Goal: Task Accomplishment & Management: Manage account settings

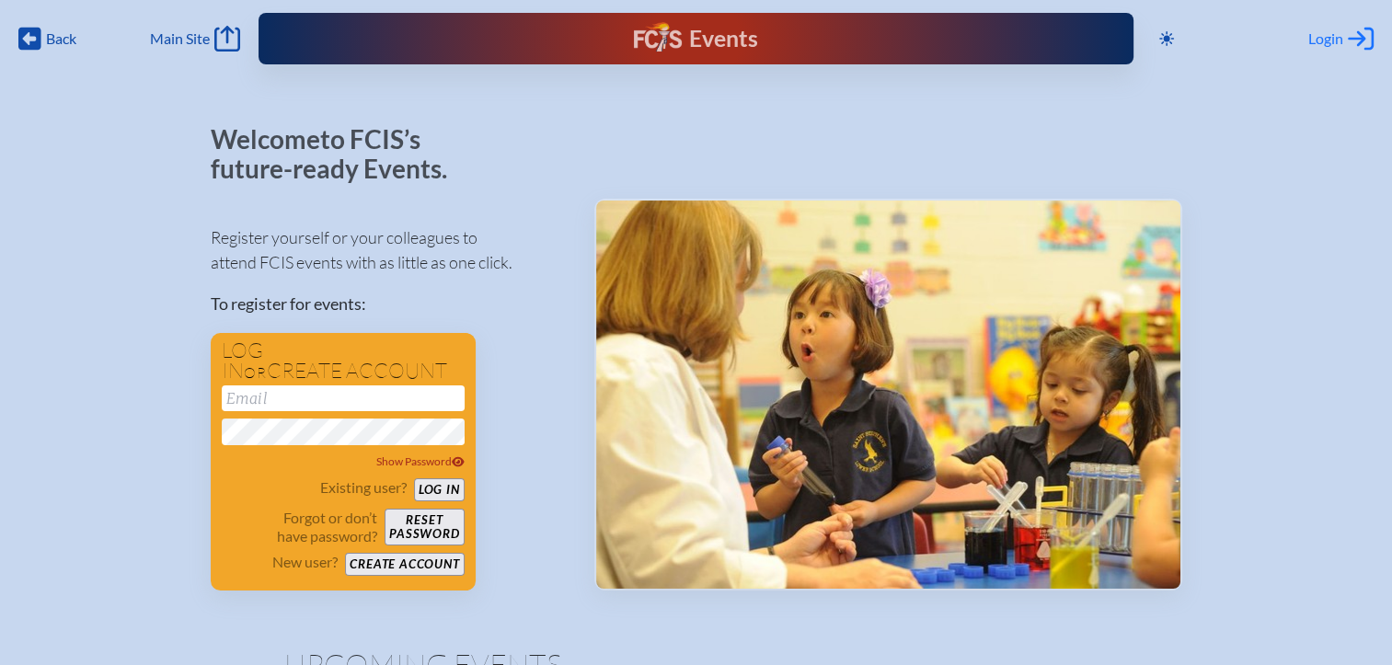
type input "[EMAIL_ADDRESS][DOMAIN_NAME]"
click at [1327, 42] on span "Login" at bounding box center [1325, 38] width 35 height 18
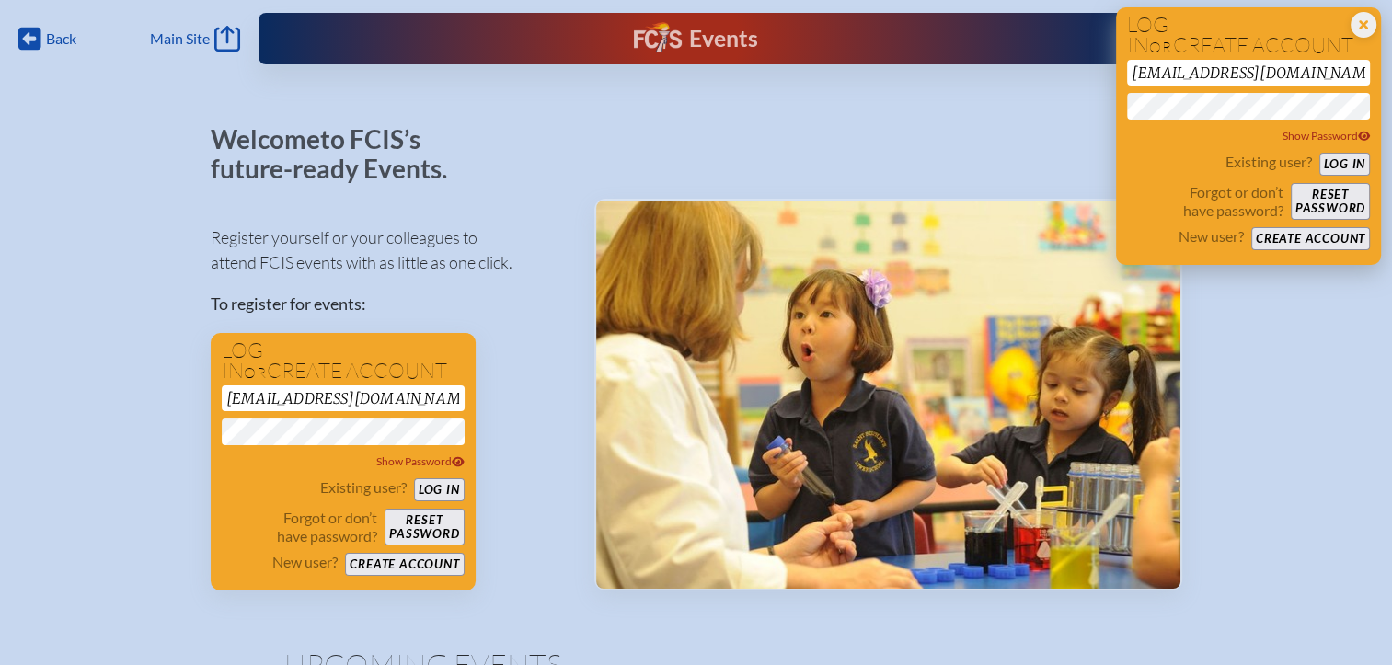
click at [1334, 166] on button "Log in" at bounding box center [1344, 164] width 51 height 23
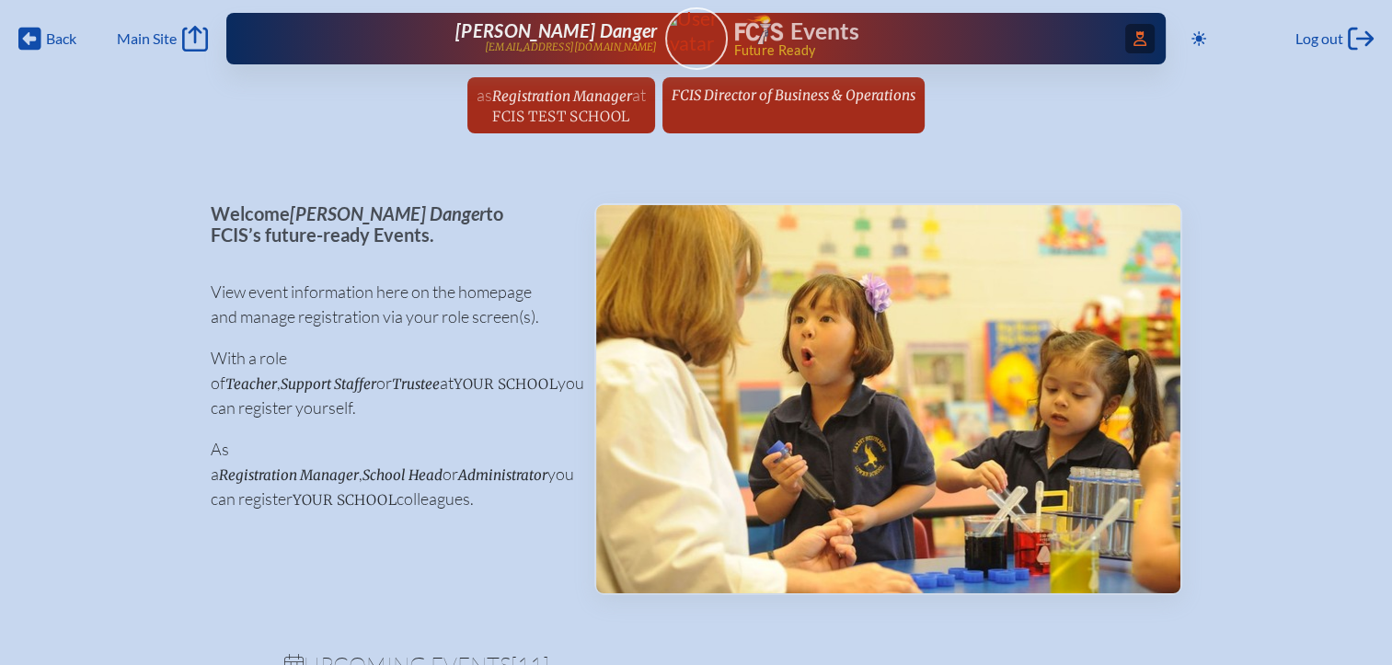
click at [1133, 40] on icon at bounding box center [1139, 38] width 13 height 15
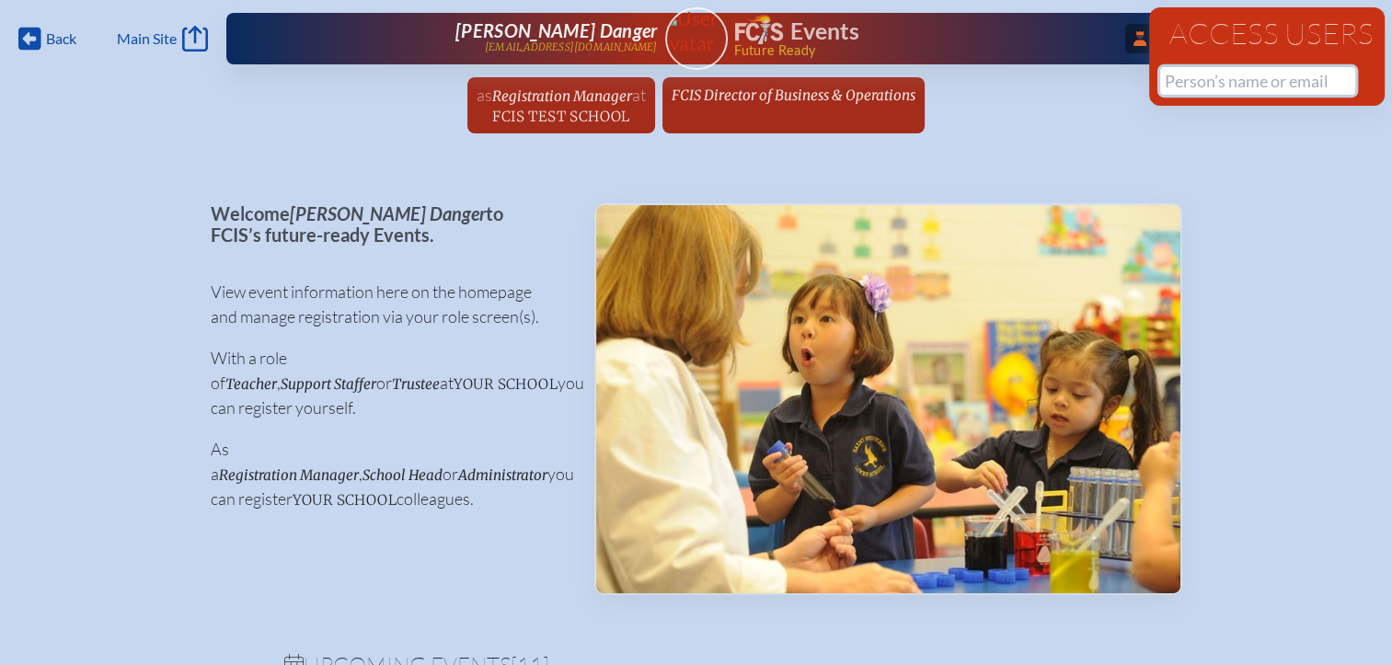
click at [1205, 85] on input "text" at bounding box center [1257, 81] width 195 height 28
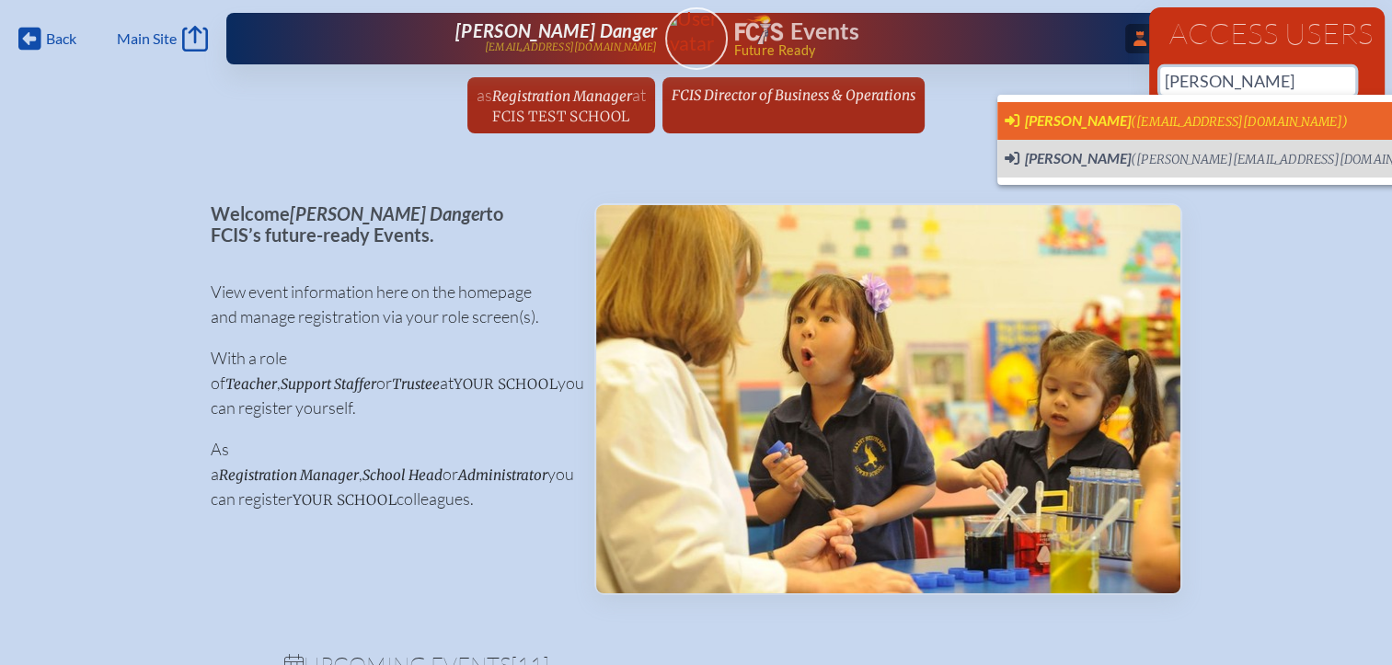
scroll to position [0, 14]
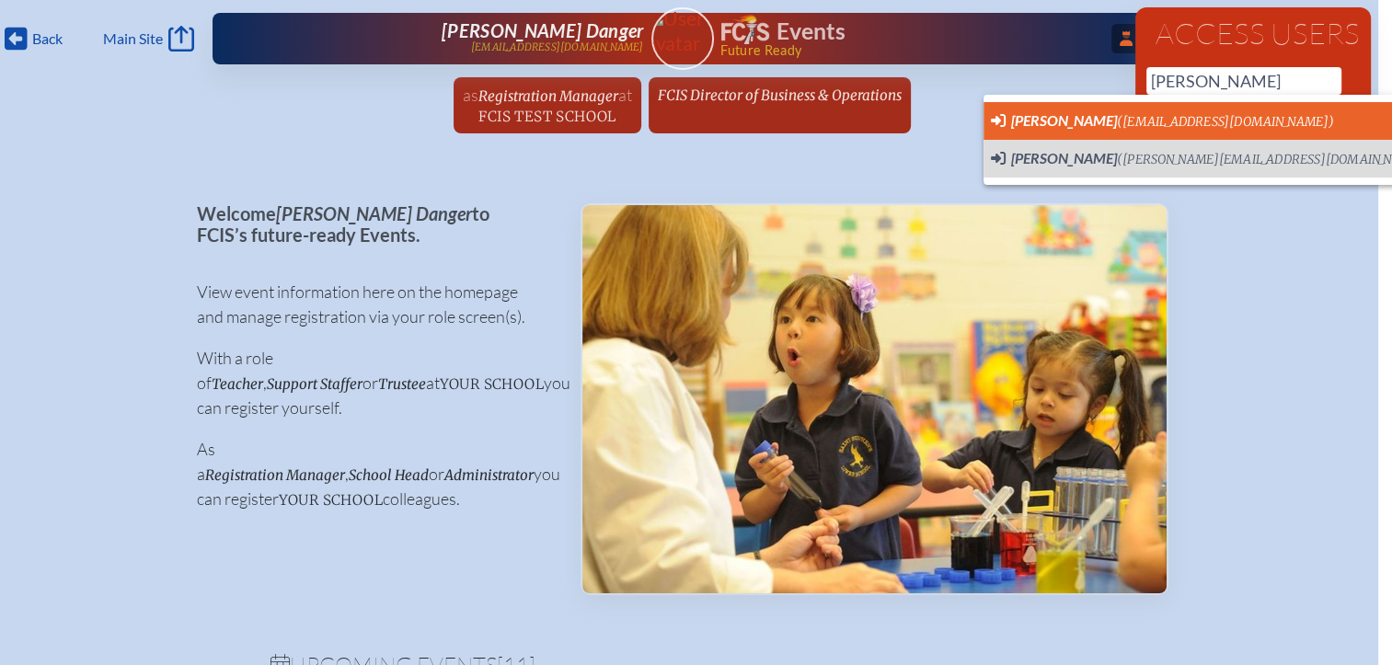
click at [1139, 109] on span "[PERSON_NAME] ([EMAIL_ADDRESS][DOMAIN_NAME]) User Profile" at bounding box center [1229, 120] width 476 height 23
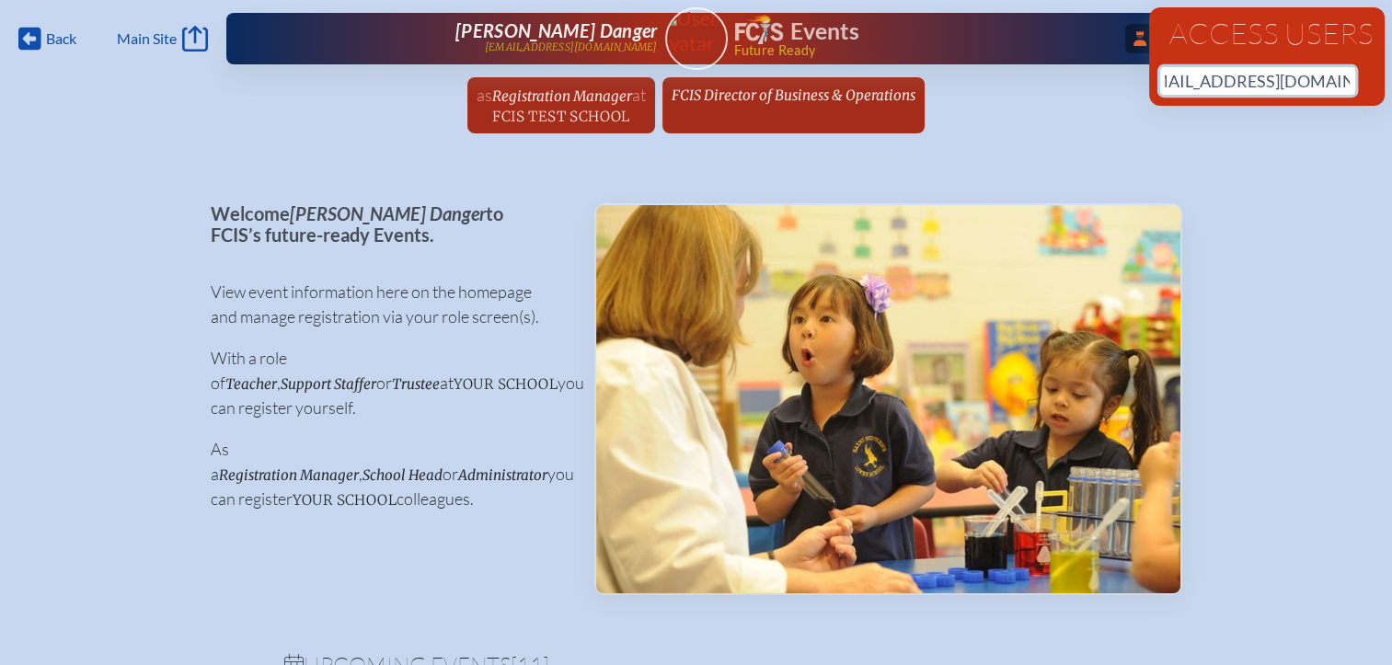
scroll to position [0, 0]
drag, startPoint x: 1332, startPoint y: 79, endPoint x: 1074, endPoint y: 82, distance: 257.5
click at [1074, 82] on div "Back Back Main Site Main Site Toggle to Dark Mode Log out Log out ...Close Acce…" at bounding box center [696, 72] width 1392 height 144
type input "l"
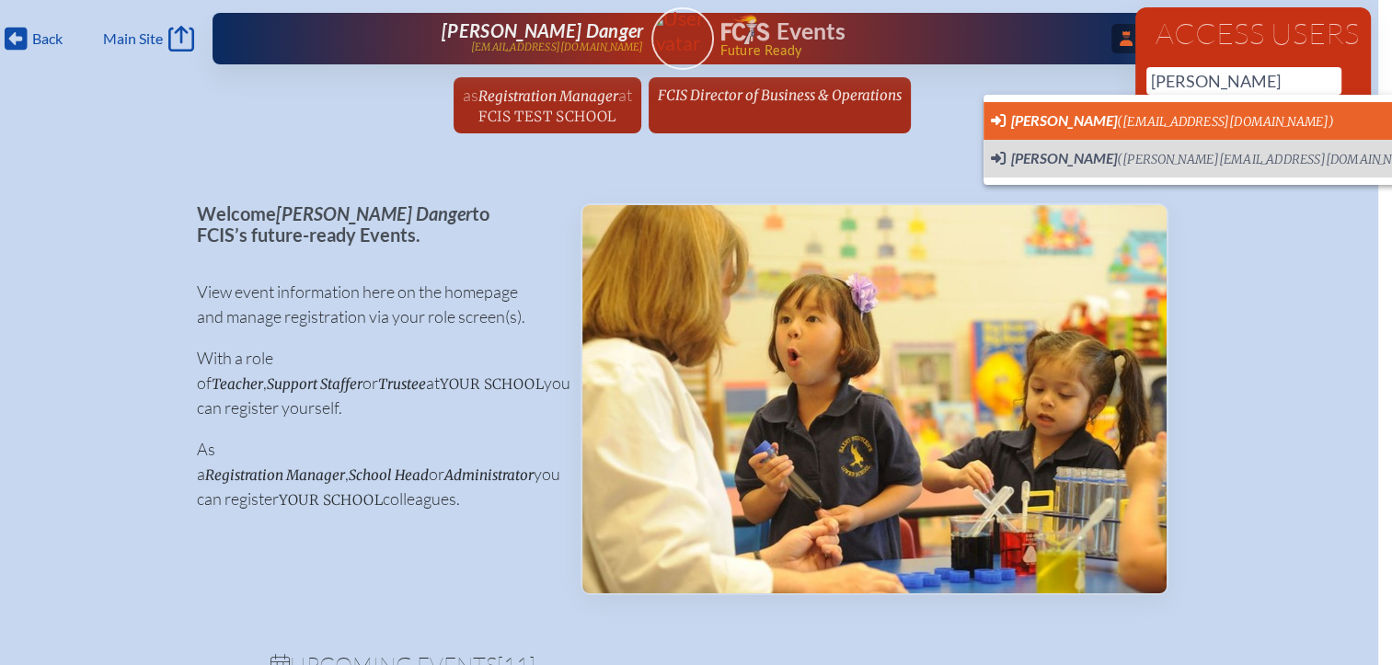
click at [1059, 133] on li "[PERSON_NAME] ([EMAIL_ADDRESS][DOMAIN_NAME]) User Profile" at bounding box center [1228, 121] width 491 height 38
type input "[EMAIL_ADDRESS][DOMAIN_NAME]"
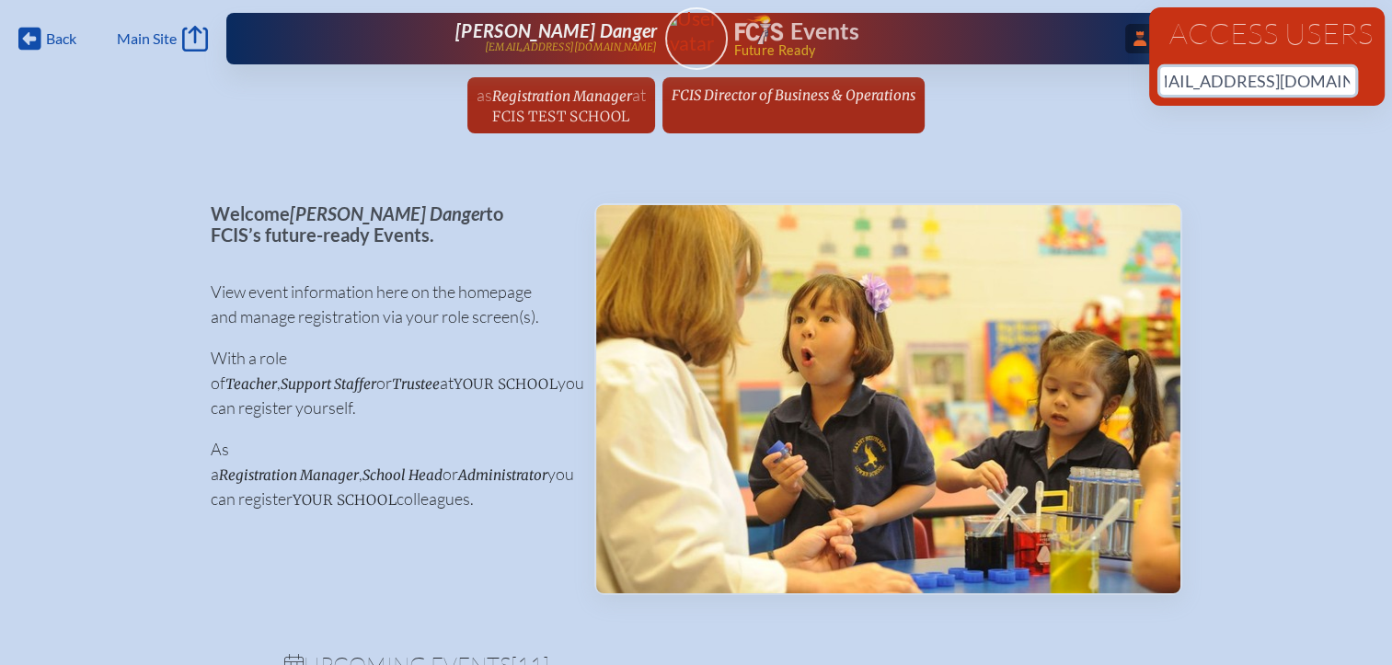
click at [1199, 87] on input "[EMAIL_ADDRESS][DOMAIN_NAME]" at bounding box center [1257, 81] width 195 height 28
